Goal: Find specific page/section: Find specific page/section

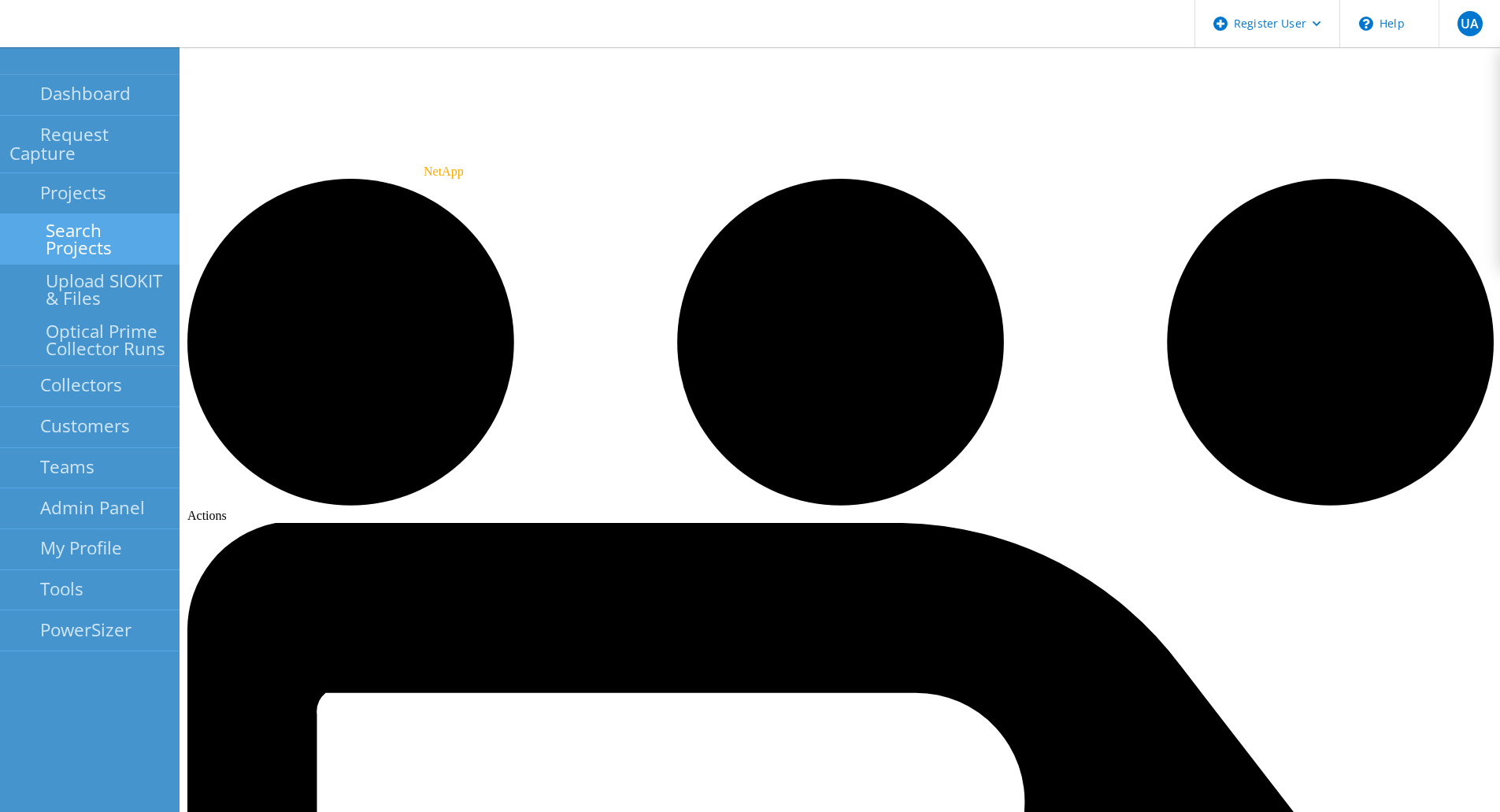
click at [73, 219] on link "Search Projects" at bounding box center [90, 238] width 180 height 50
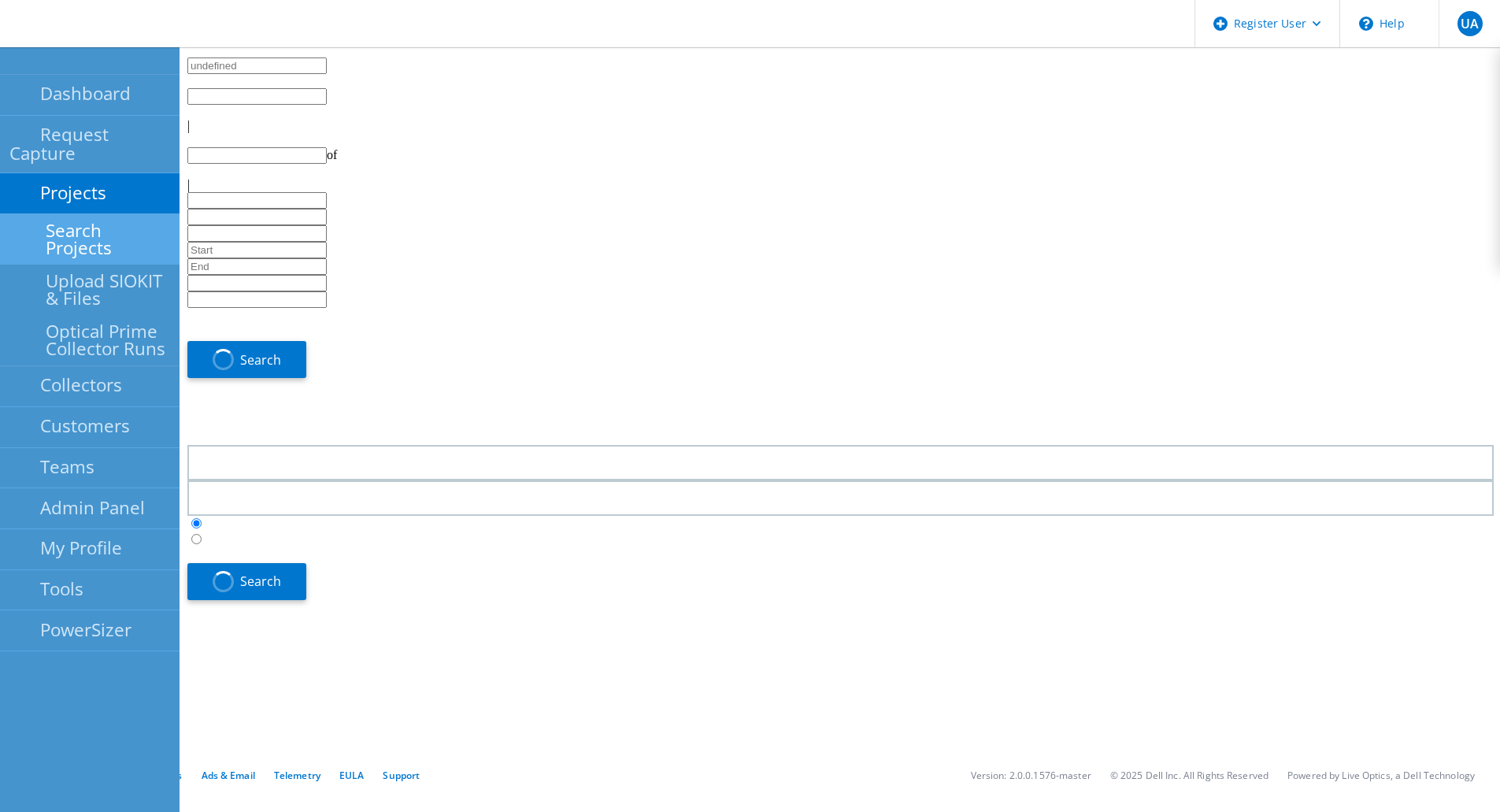
type input "1"
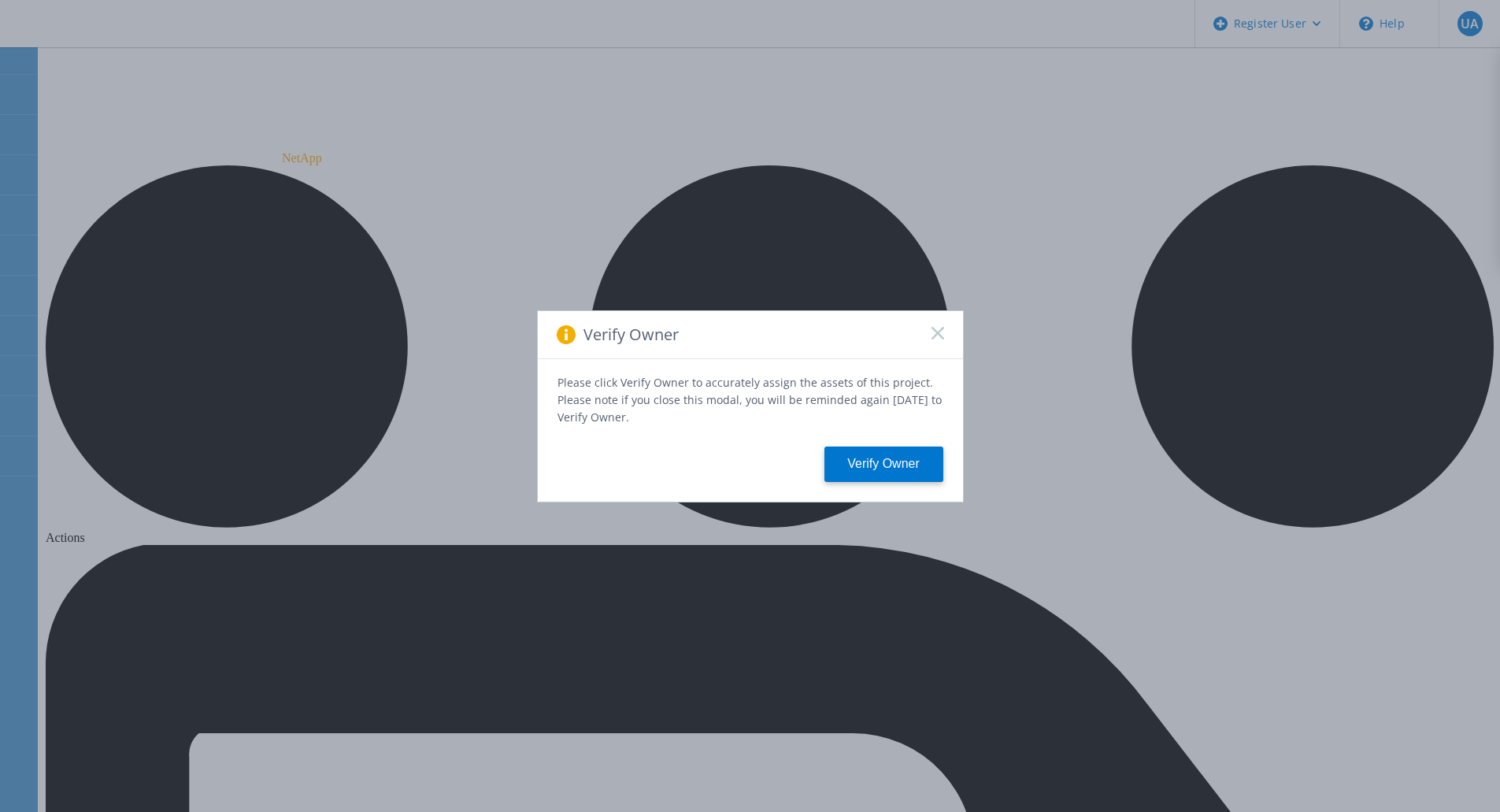
click at [934, 339] on rect at bounding box center [938, 333] width 13 height 13
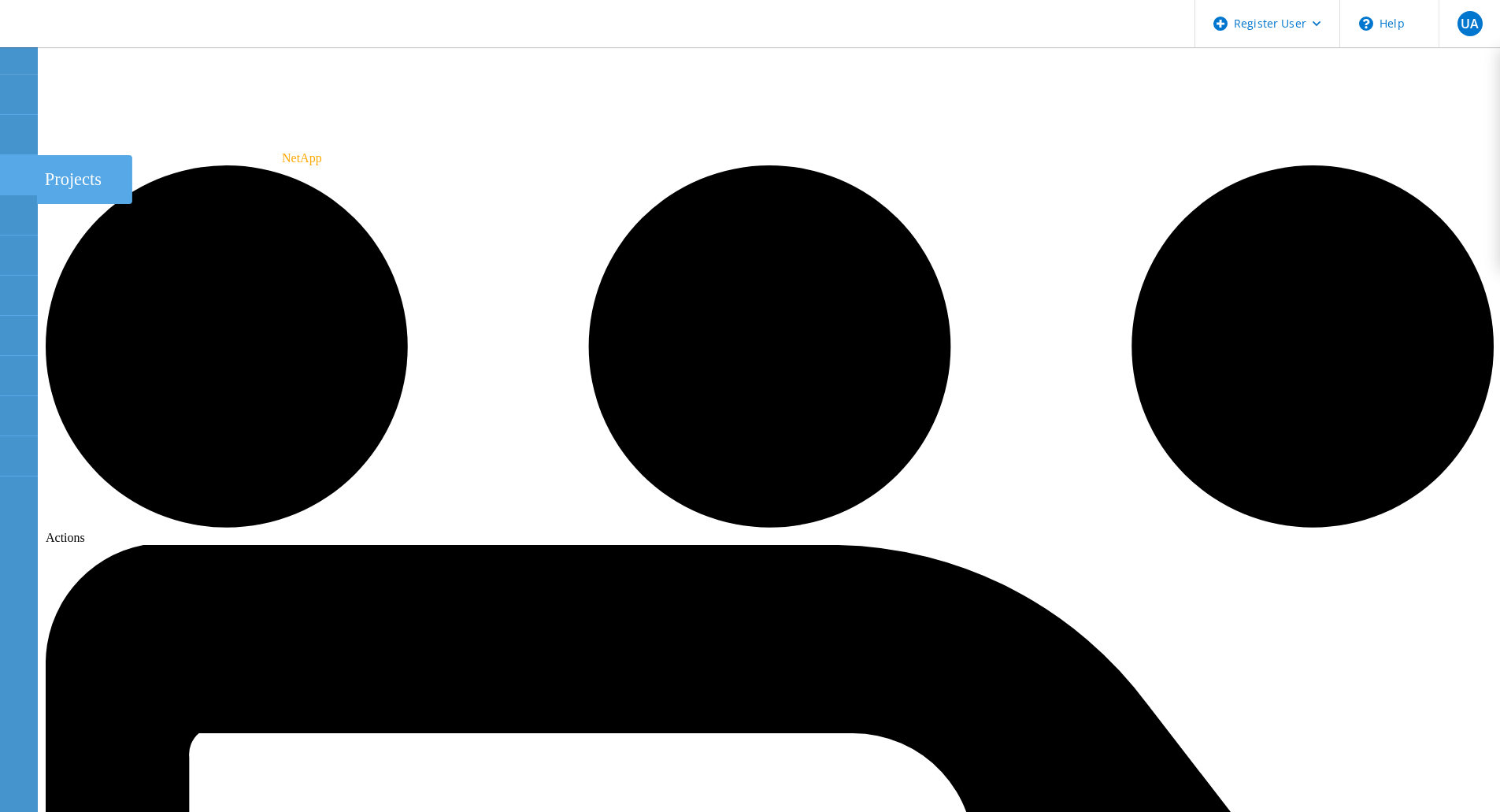
click at [14, 179] on icon at bounding box center [18, 175] width 19 height 15
